Goal: Contribute content

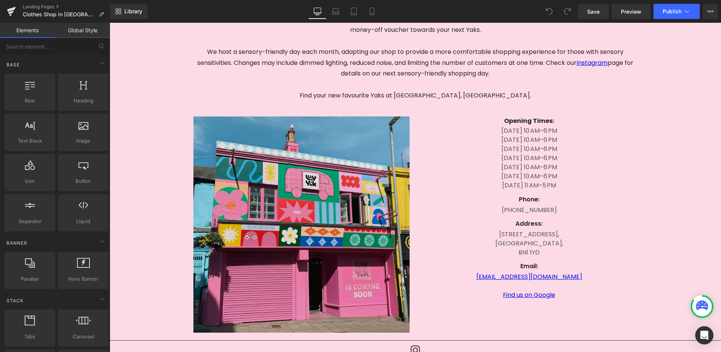
scroll to position [196, 0]
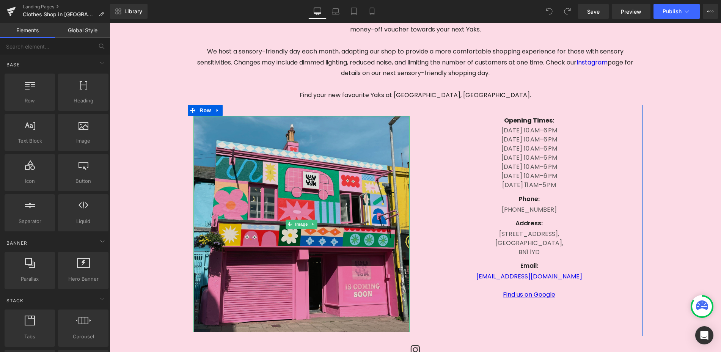
click at [324, 229] on img at bounding box center [301, 224] width 216 height 216
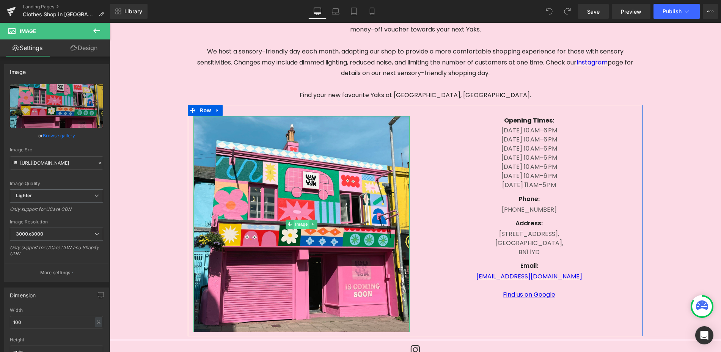
click at [304, 221] on span "Image" at bounding box center [302, 224] width 16 height 9
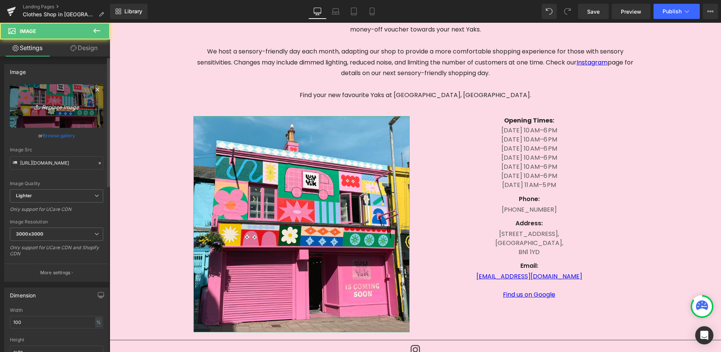
click at [68, 110] on icon "Replace Image" at bounding box center [56, 105] width 61 height 9
type input "C:\fakepath\[GEOGRAPHIC_DATA]jpg"
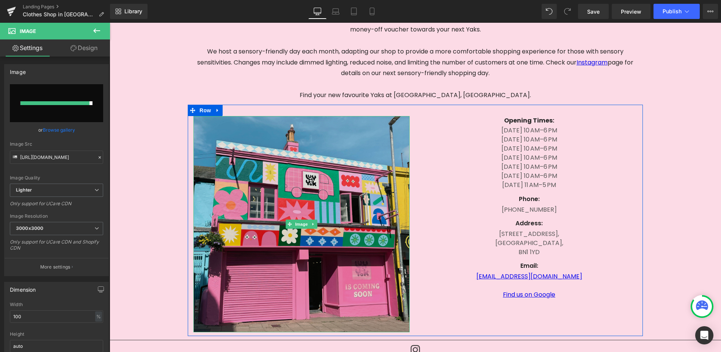
type input "[URL][DOMAIN_NAME]"
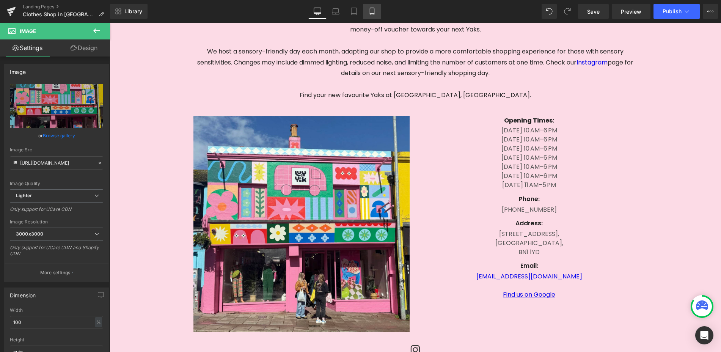
click at [373, 11] on icon at bounding box center [372, 12] width 8 height 8
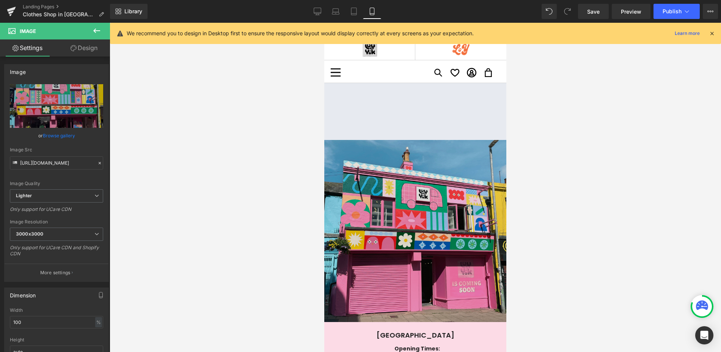
click at [399, 207] on img at bounding box center [415, 231] width 182 height 182
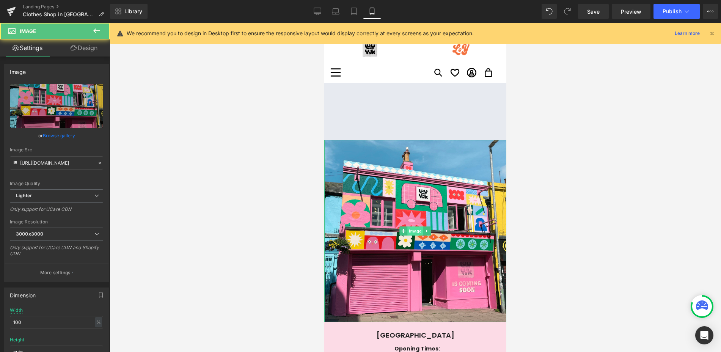
click at [418, 231] on span "Image" at bounding box center [415, 230] width 16 height 9
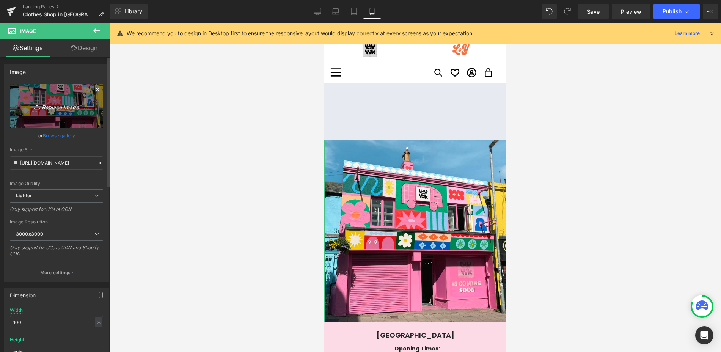
click at [63, 107] on icon "Replace Image" at bounding box center [56, 105] width 61 height 9
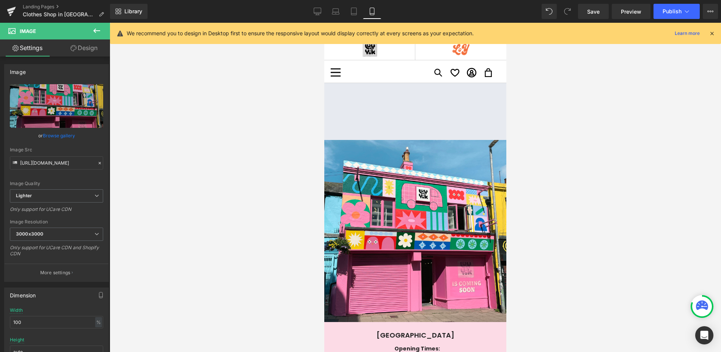
type input "C:\fakepath\[GEOGRAPHIC_DATA]jpg"
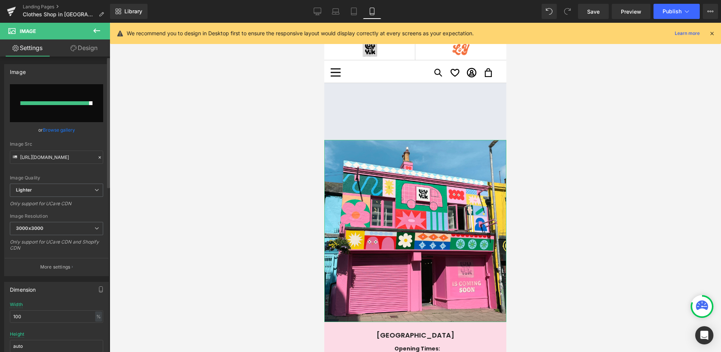
click at [63, 130] on link "Browse gallery" at bounding box center [59, 129] width 32 height 13
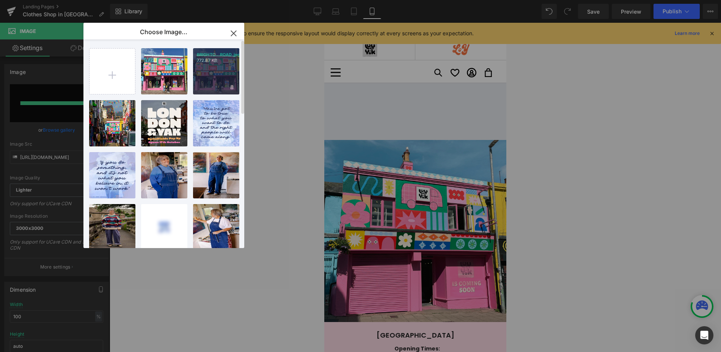
click at [222, 64] on div "BRIGHTO...ROAD.jpg 772.87 KB" at bounding box center [216, 71] width 46 height 46
type input "[URL][DOMAIN_NAME]"
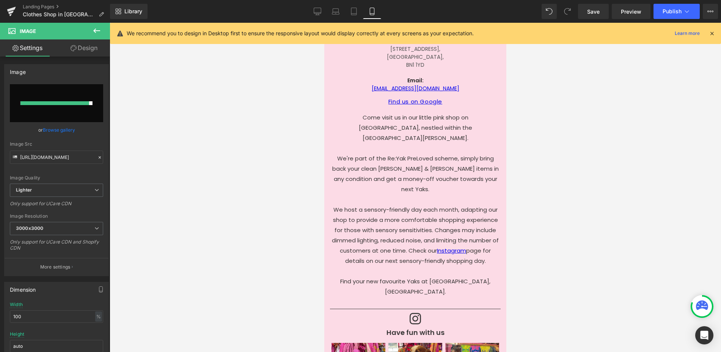
scroll to position [423, 0]
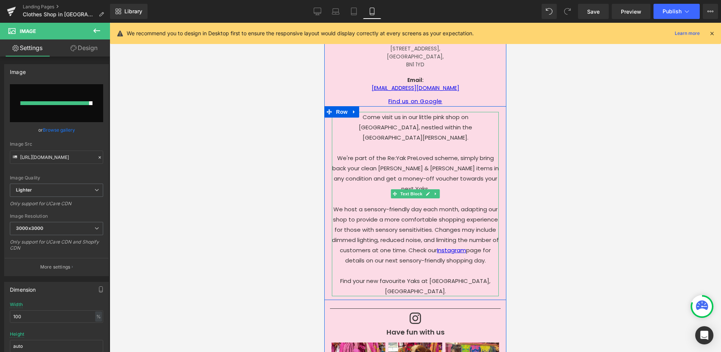
click at [489, 239] on p "Come visit us in our little pink shop on [GEOGRAPHIC_DATA], nestled within the …" at bounding box center [415, 204] width 167 height 184
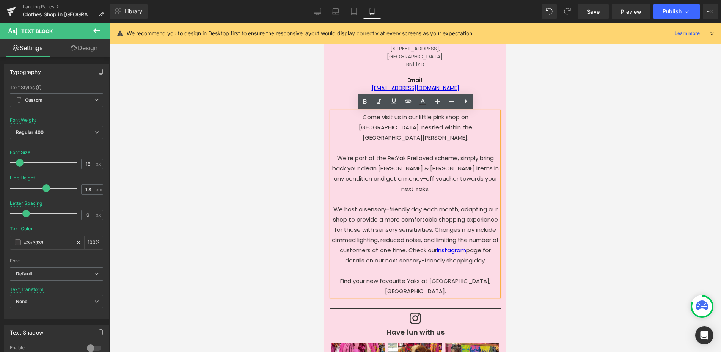
click at [491, 239] on p "Come visit us in our little pink shop on [GEOGRAPHIC_DATA], nestled within the …" at bounding box center [415, 204] width 167 height 184
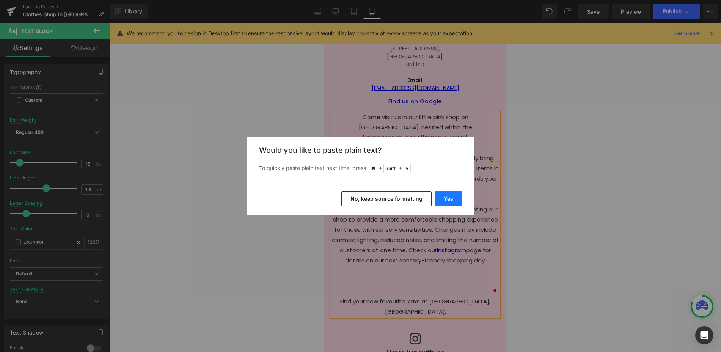
click at [449, 195] on button "Yes" at bounding box center [449, 198] width 28 height 15
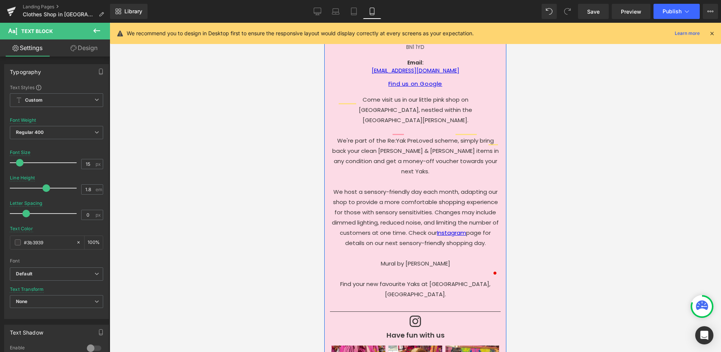
scroll to position [441, 0]
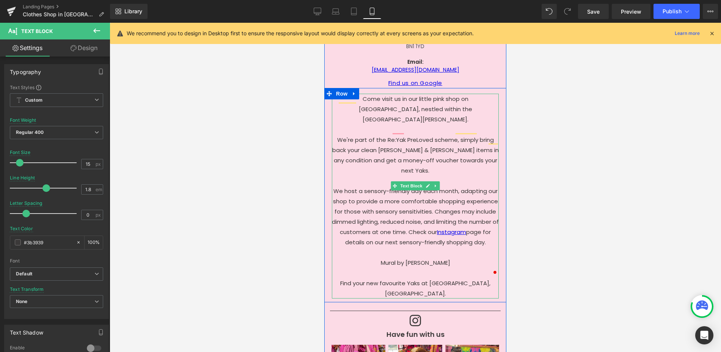
drag, startPoint x: 455, startPoint y: 242, endPoint x: 405, endPoint y: 242, distance: 49.7
click at [405, 257] on p "Mural by [PERSON_NAME] Find your new favourite [PERSON_NAME] at [GEOGRAPHIC_DAT…" at bounding box center [415, 277] width 167 height 41
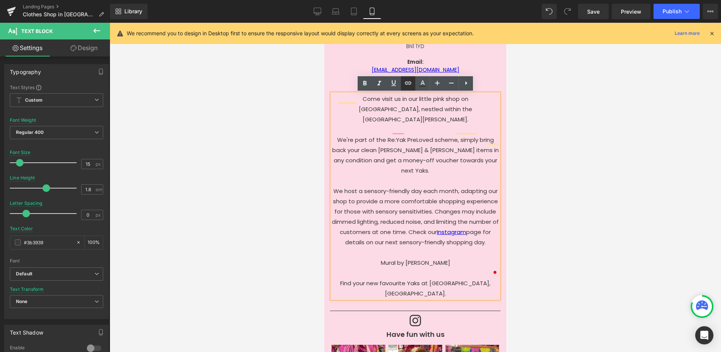
click at [407, 84] on icon at bounding box center [408, 83] width 9 height 9
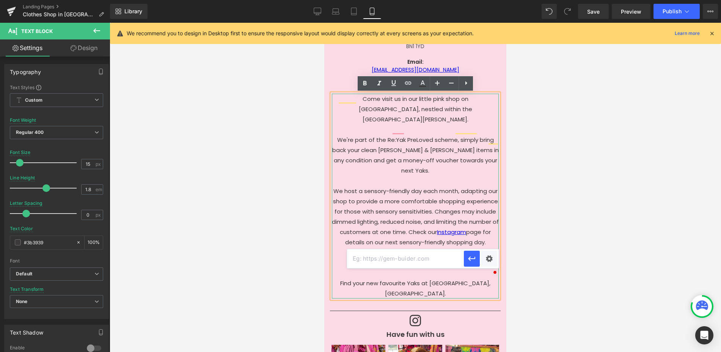
click at [423, 261] on input "text" at bounding box center [405, 258] width 117 height 19
paste input "[URL][DOMAIN_NAME]"
type input "[URL][DOMAIN_NAME]"
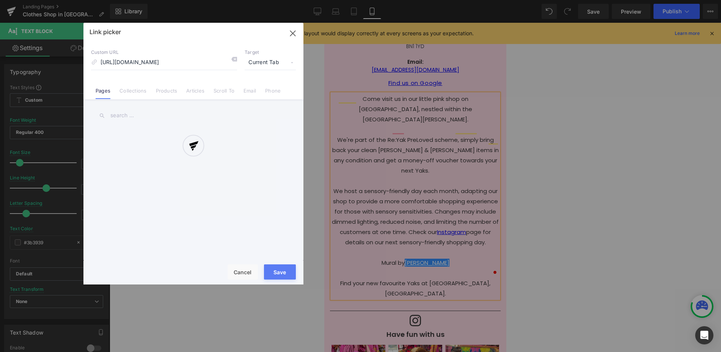
click at [488, 0] on div "Text Color Highlight Color #333333 Choose Image... Back to Library Insert BRIGH…" at bounding box center [360, 0] width 721 height 0
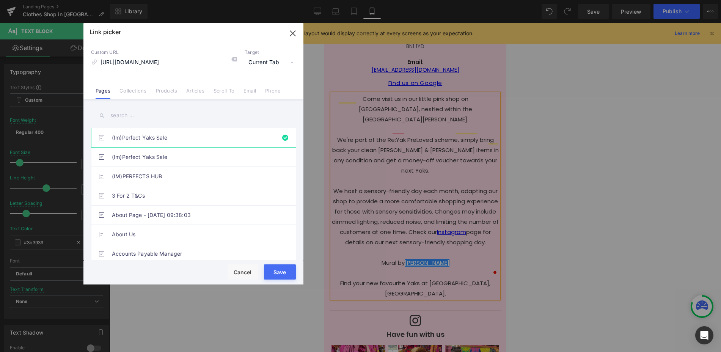
click at [283, 274] on button "Save" at bounding box center [280, 271] width 32 height 15
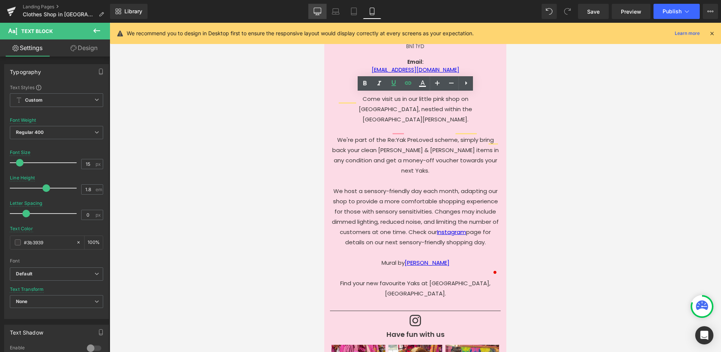
click at [319, 12] on icon at bounding box center [318, 12] width 8 height 8
type input "16"
type input "0.6"
type input "#121212"
type input "75"
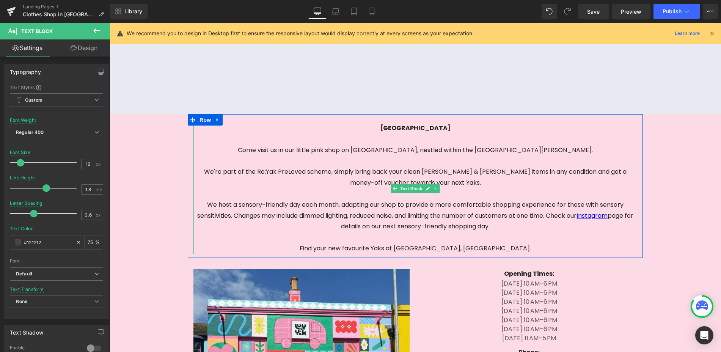
scroll to position [44, 0]
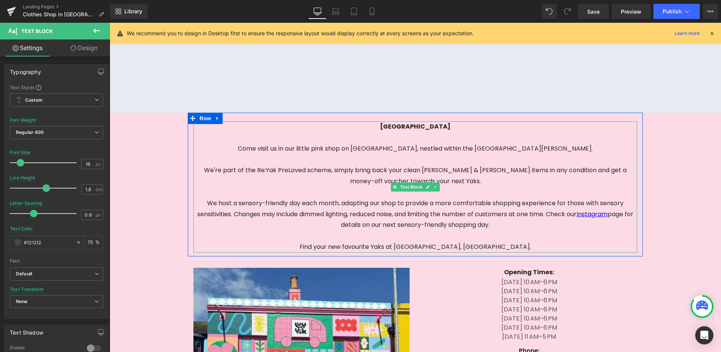
click at [528, 228] on p "Come visit us in our little pink shop on [GEOGRAPHIC_DATA], nestled within the …" at bounding box center [415, 197] width 444 height 109
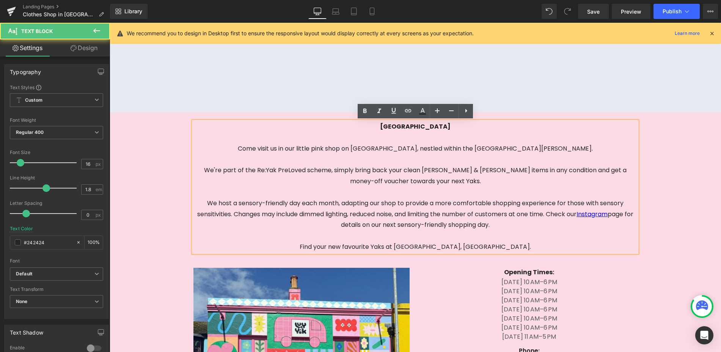
click at [502, 227] on p "Come visit us in our little pink shop on [GEOGRAPHIC_DATA], nestled within the …" at bounding box center [415, 197] width 444 height 109
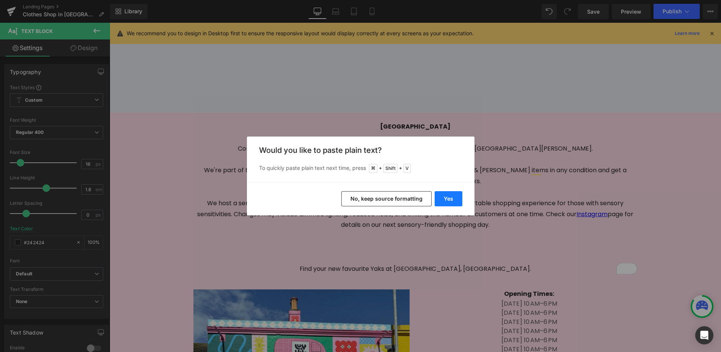
click at [451, 195] on button "Yes" at bounding box center [449, 198] width 28 height 15
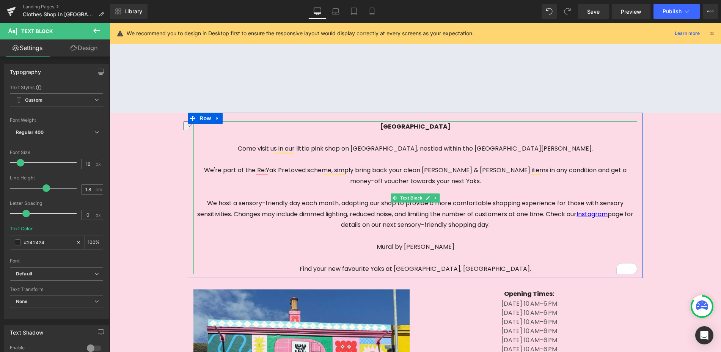
drag, startPoint x: 462, startPoint y: 243, endPoint x: 405, endPoint y: 248, distance: 57.1
click at [405, 248] on p "Mural by [PERSON_NAME] Find your new favourite [PERSON_NAME] at [GEOGRAPHIC_DAT…" at bounding box center [415, 258] width 444 height 33
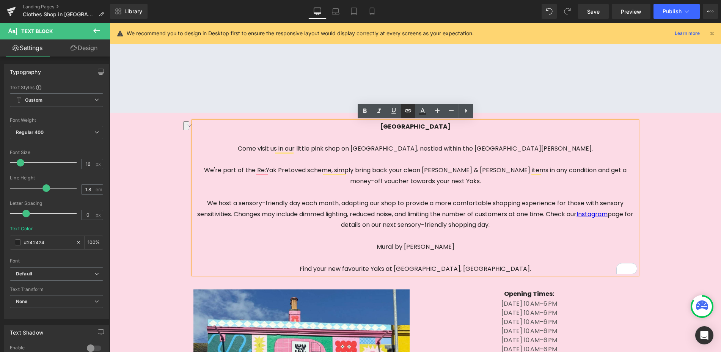
click at [408, 110] on icon at bounding box center [408, 110] width 6 height 3
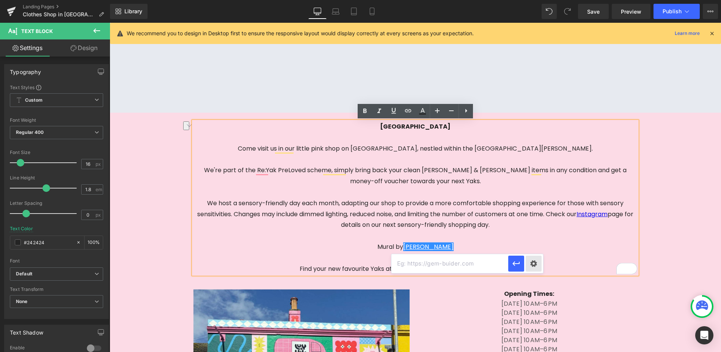
click at [532, 0] on div "Text Color Highlight Color #333333 Choose Image... Back to Library Insert BRIGH…" at bounding box center [360, 0] width 721 height 0
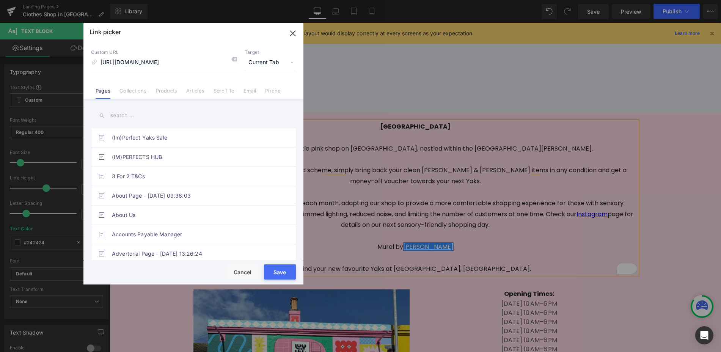
type input "[URL][DOMAIN_NAME]"
click at [285, 275] on button "Save" at bounding box center [280, 271] width 32 height 15
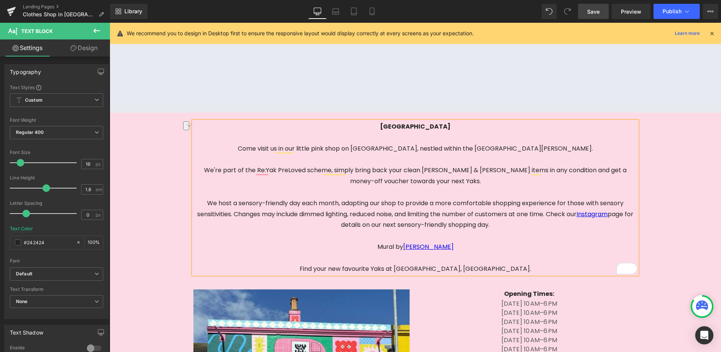
click at [595, 12] on span "Save" at bounding box center [593, 12] width 13 height 8
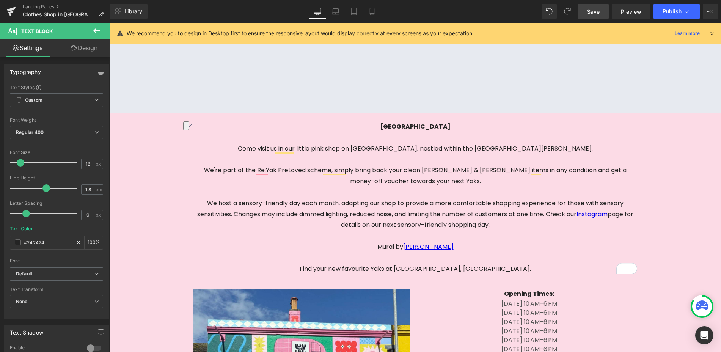
click at [617, 20] on div "Library Desktop Desktop Laptop Tablet Mobile Save Preview Publish Scheduled Vie…" at bounding box center [415, 11] width 611 height 23
click at [669, 15] on button "Publish" at bounding box center [676, 11] width 46 height 15
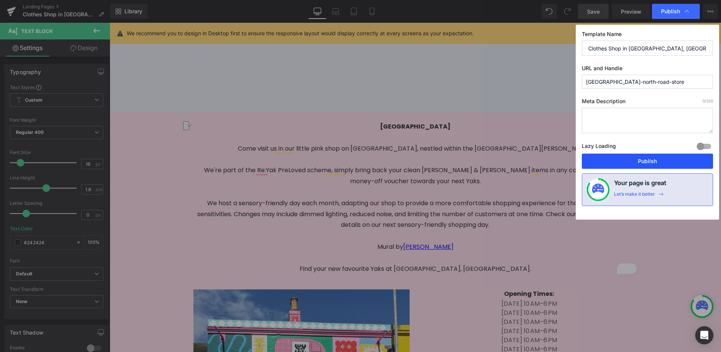
click at [644, 162] on button "Publish" at bounding box center [647, 161] width 131 height 15
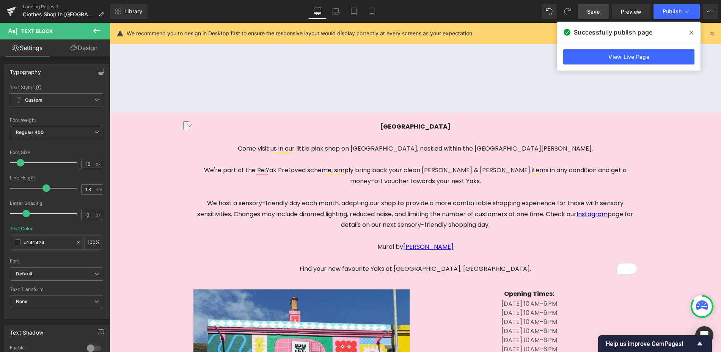
drag, startPoint x: 656, startPoint y: 185, endPoint x: 692, endPoint y: 111, distance: 82.4
